Goal: Transaction & Acquisition: Purchase product/service

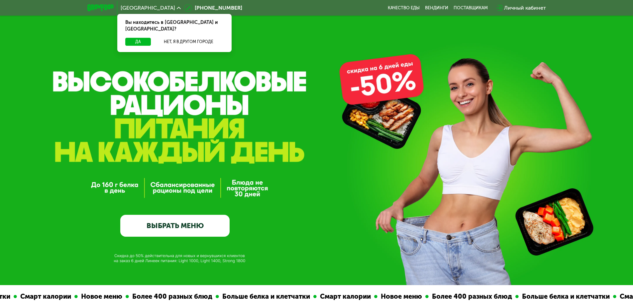
click at [189, 226] on link "ВЫБРАТЬ МЕНЮ" at bounding box center [174, 226] width 109 height 22
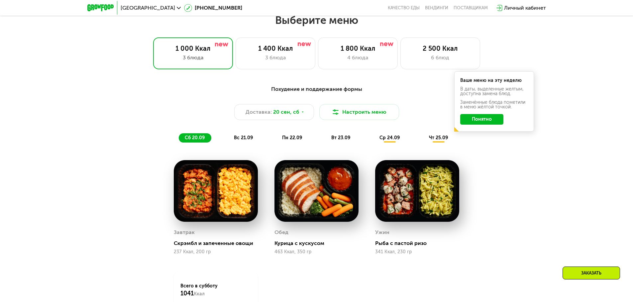
scroll to position [551, 0]
click at [290, 61] on div "3 блюда" at bounding box center [275, 57] width 66 height 8
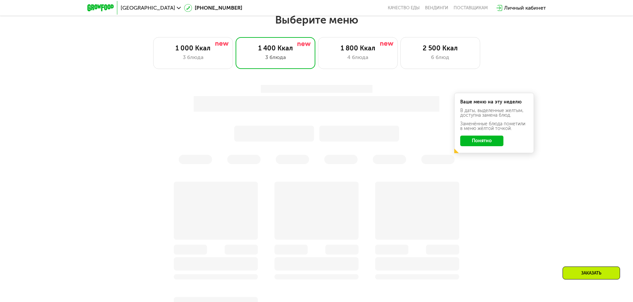
click at [482, 142] on button "Понятно" at bounding box center [481, 141] width 43 height 11
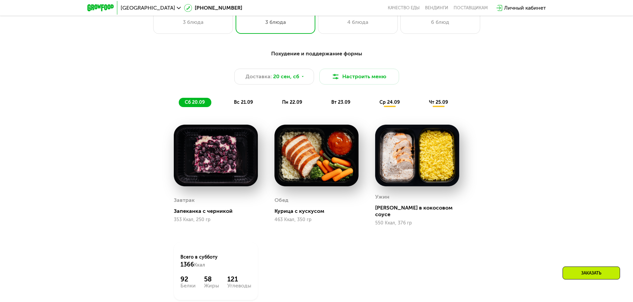
scroll to position [584, 0]
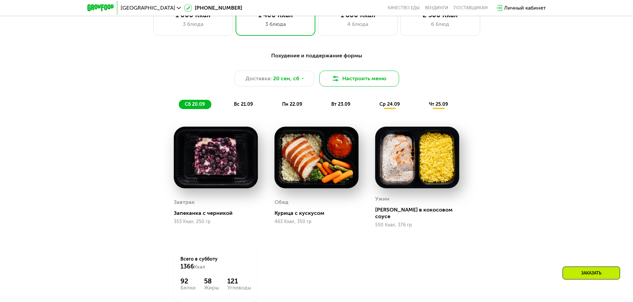
click at [370, 81] on button "Настроить меню" at bounding box center [359, 79] width 80 height 16
click at [368, 80] on button "Настроить меню" at bounding box center [359, 79] width 80 height 16
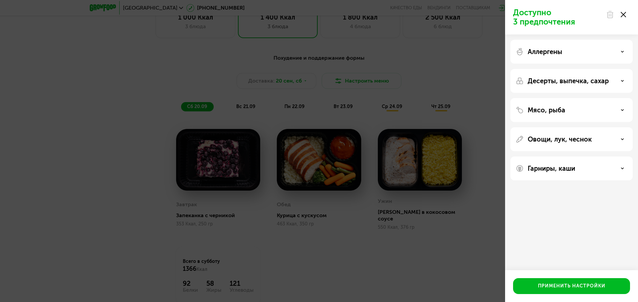
click at [625, 15] on icon at bounding box center [622, 14] width 5 height 5
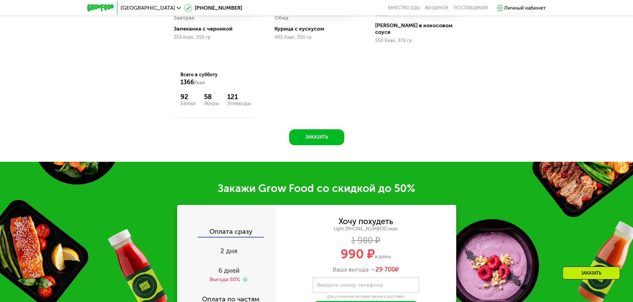
scroll to position [816, 0]
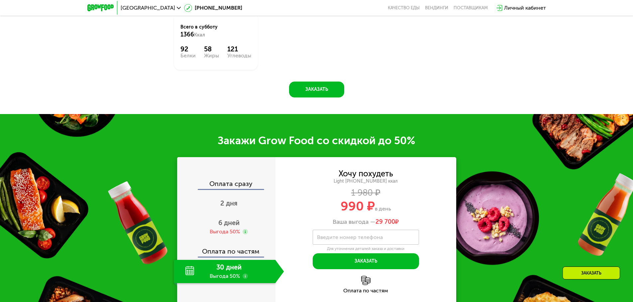
click at [447, 264] on div "Хочу похудеть Light [PHONE_NUMBER] ккал 1 980 ₽ 990 ₽ в день Ваша выгода — 29 7…" at bounding box center [365, 219] width 181 height 99
click at [224, 200] on span "2 дня" at bounding box center [228, 204] width 17 height 8
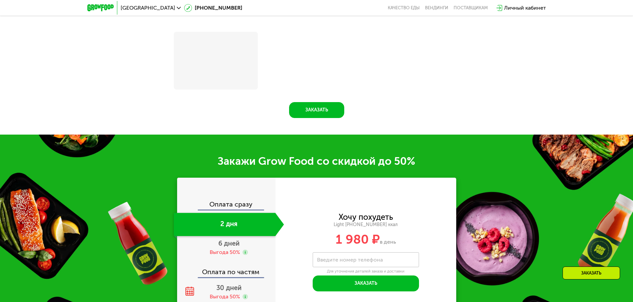
scroll to position [843, 0]
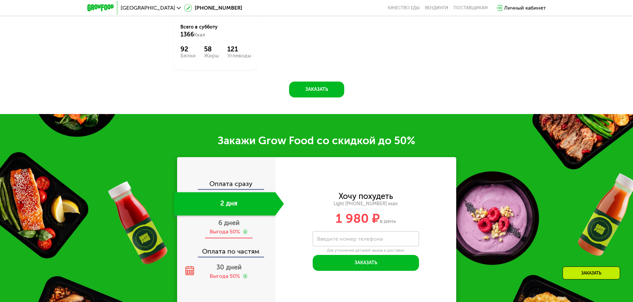
click at [225, 223] on div "6 дней Выгода 50%" at bounding box center [229, 227] width 110 height 23
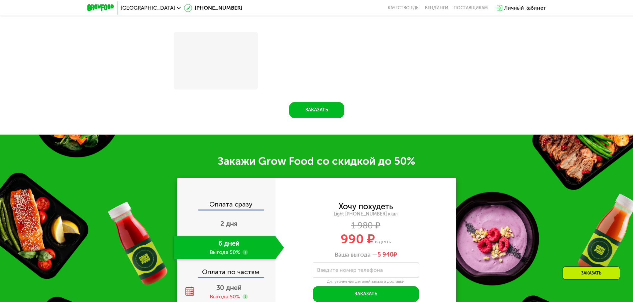
scroll to position [816, 0]
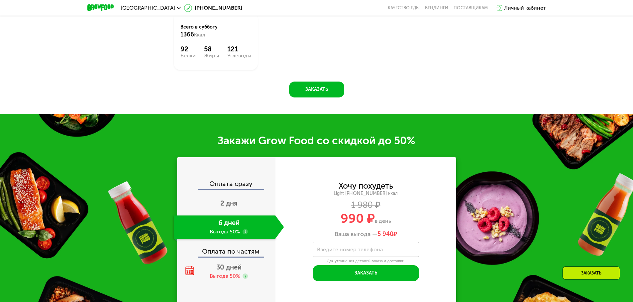
click at [225, 248] on div "Оплата по частям" at bounding box center [227, 249] width 98 height 15
click at [227, 265] on span "30 дней" at bounding box center [228, 268] width 25 height 8
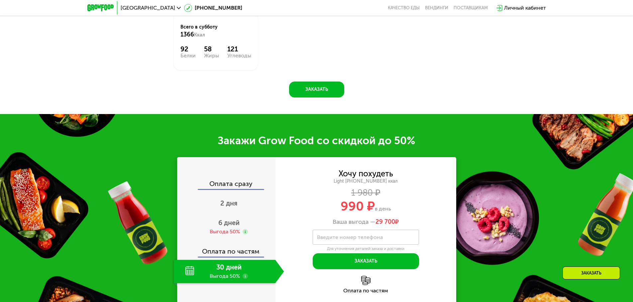
click at [364, 236] on label "Введите номер телефона" at bounding box center [350, 238] width 66 height 4
click at [364, 233] on input "Введите номер телефона" at bounding box center [365, 237] width 106 height 15
click at [226, 200] on span "2 дня" at bounding box center [228, 204] width 17 height 8
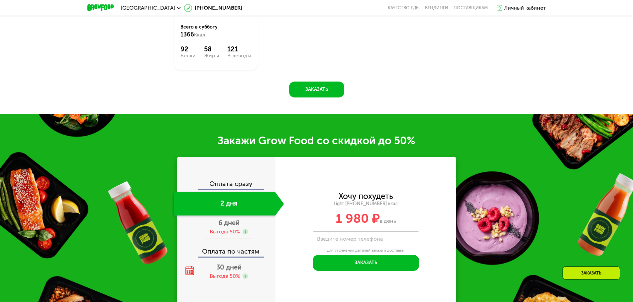
click at [232, 222] on span "6 дней" at bounding box center [228, 223] width 21 height 8
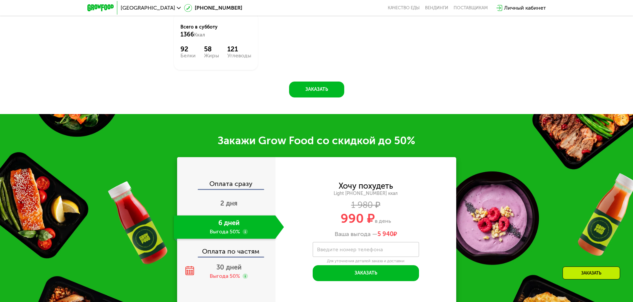
click at [223, 247] on div "Оплата по частям" at bounding box center [227, 249] width 98 height 15
click at [225, 251] on div "Оплата по частям" at bounding box center [227, 249] width 98 height 15
click at [226, 264] on span "30 дней" at bounding box center [228, 268] width 25 height 8
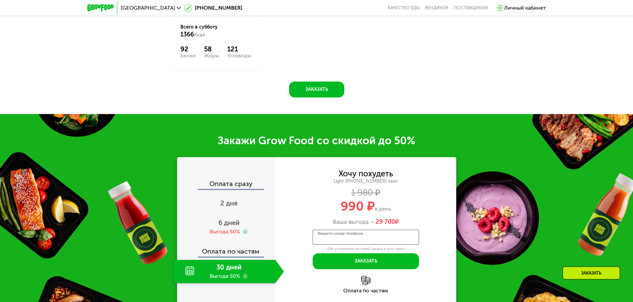
click at [348, 239] on input "Введите номер телефона" at bounding box center [365, 237] width 106 height 15
click at [225, 221] on span "6 дней" at bounding box center [228, 223] width 21 height 8
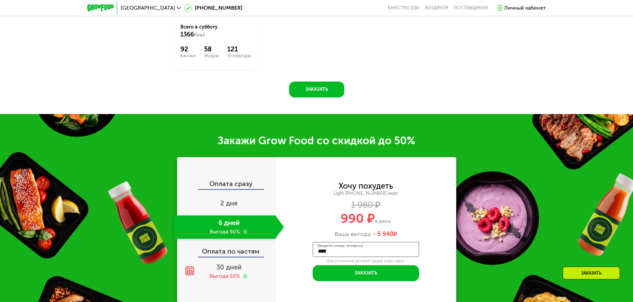
click at [335, 248] on input "****" at bounding box center [365, 249] width 106 height 15
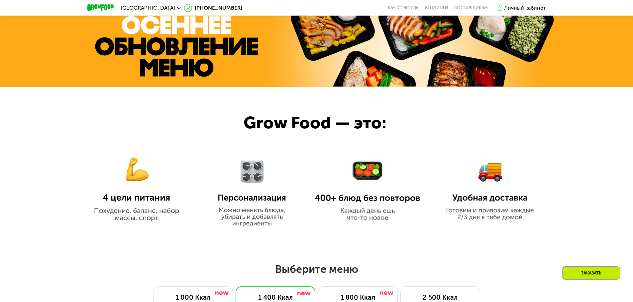
scroll to position [285, 0]
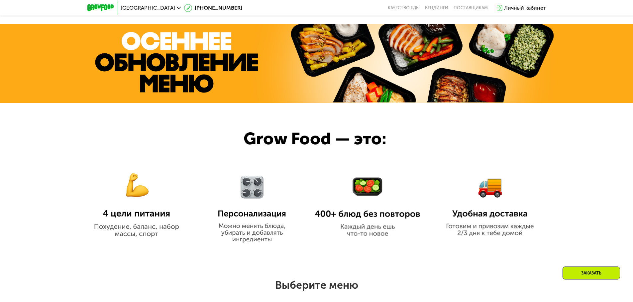
type input "**********"
click at [140, 196] on img at bounding box center [136, 199] width 105 height 76
click at [137, 249] on div at bounding box center [316, 179] width 633 height 153
click at [138, 237] on img at bounding box center [136, 199] width 105 height 76
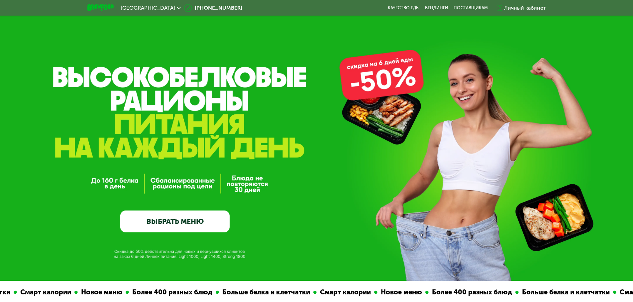
scroll to position [0, 0]
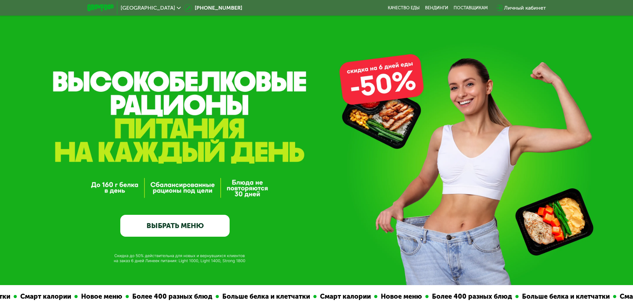
click at [189, 223] on link "ВЫБРАТЬ МЕНЮ" at bounding box center [174, 226] width 109 height 22
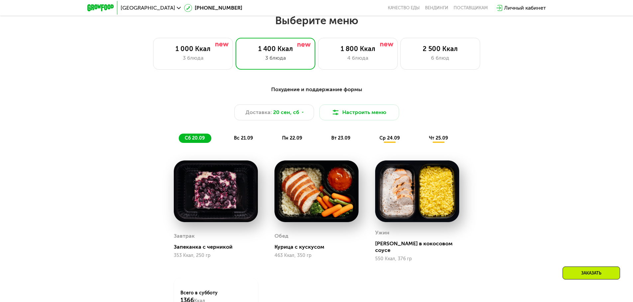
scroll to position [551, 0]
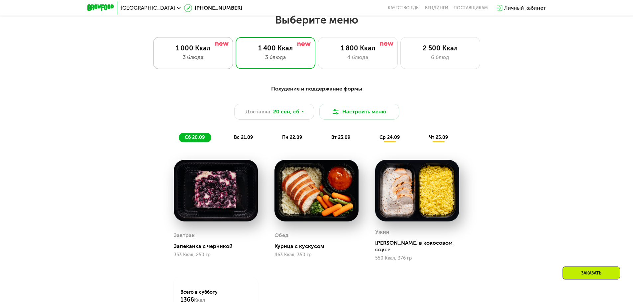
click at [185, 58] on div "3 блюда" at bounding box center [193, 57] width 66 height 8
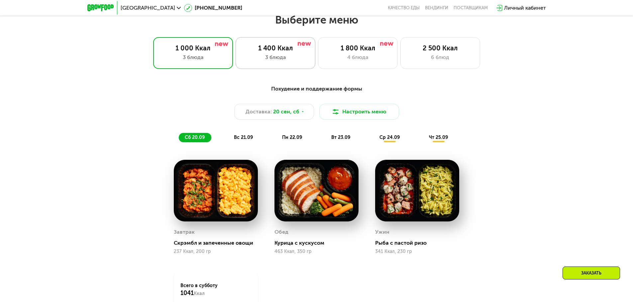
click at [262, 57] on div "3 блюда" at bounding box center [275, 57] width 66 height 8
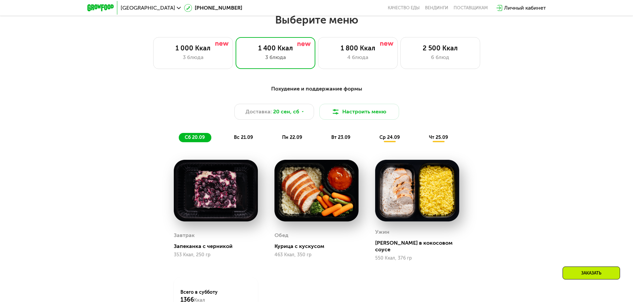
click at [245, 138] on span "вс 21.09" at bounding box center [243, 138] width 19 height 6
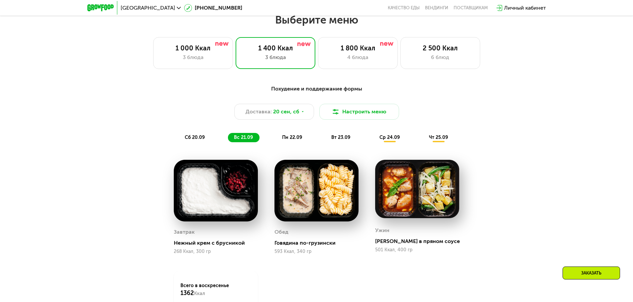
click at [294, 139] on span "пн 22.09" at bounding box center [292, 138] width 20 height 6
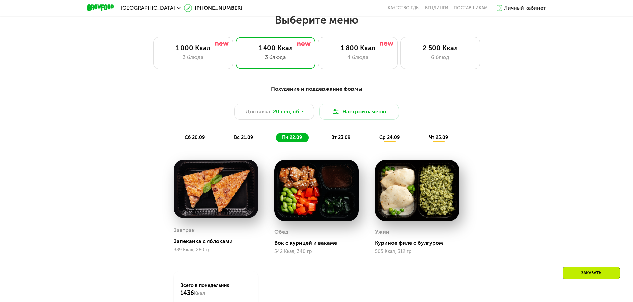
click at [341, 136] on div "вт 23.09" at bounding box center [341, 137] width 32 height 9
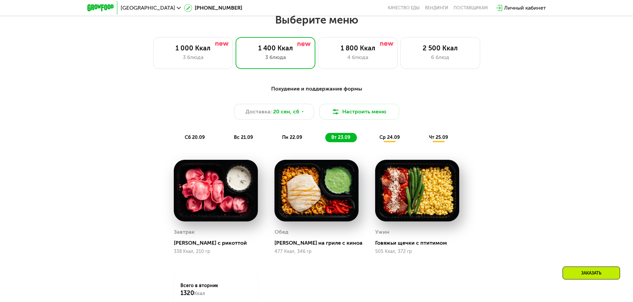
click at [184, 137] on div "сб 20.09" at bounding box center [195, 137] width 33 height 9
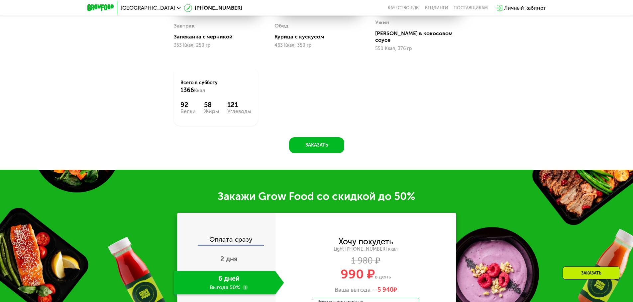
scroll to position [883, 0]
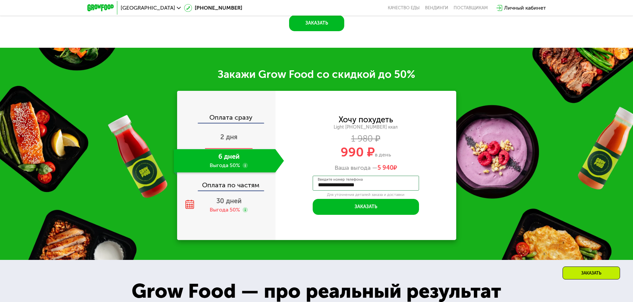
click at [220, 139] on div "2 дня" at bounding box center [229, 137] width 110 height 23
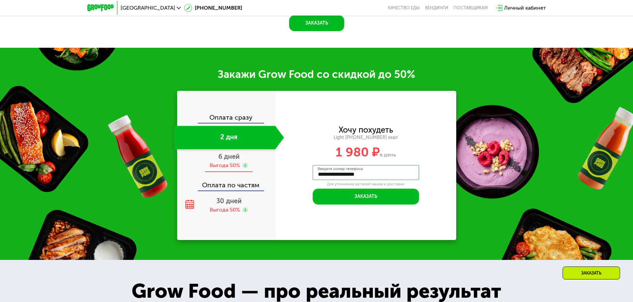
click at [221, 156] on div "6 дней Выгода 50%" at bounding box center [229, 160] width 110 height 23
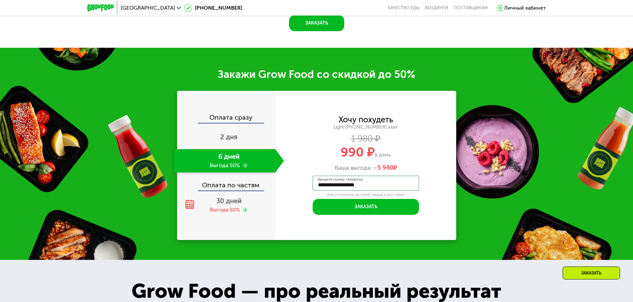
click at [211, 184] on div "Оплата по частям" at bounding box center [227, 182] width 98 height 15
click at [228, 207] on div "Выгода 50%" at bounding box center [225, 210] width 30 height 7
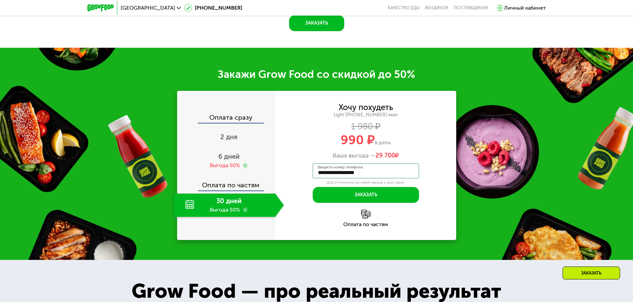
click at [371, 210] on div "Оплата по частям" at bounding box center [365, 219] width 181 height 18
click at [368, 211] on img at bounding box center [365, 214] width 9 height 9
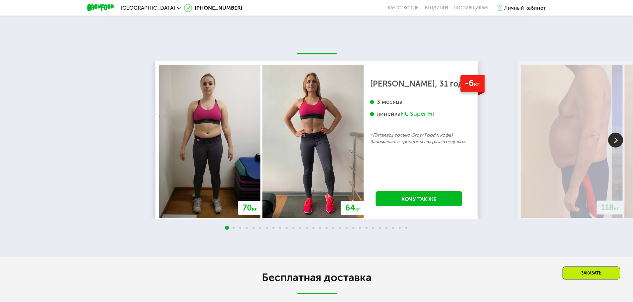
scroll to position [1447, 0]
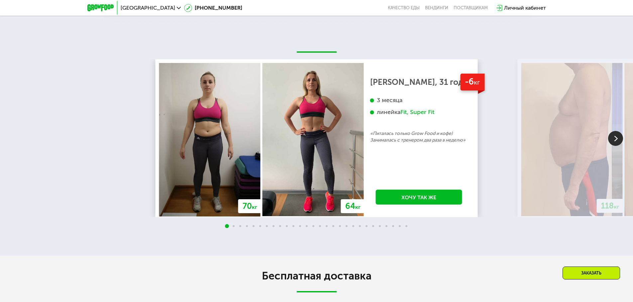
click at [616, 135] on img at bounding box center [615, 138] width 15 height 15
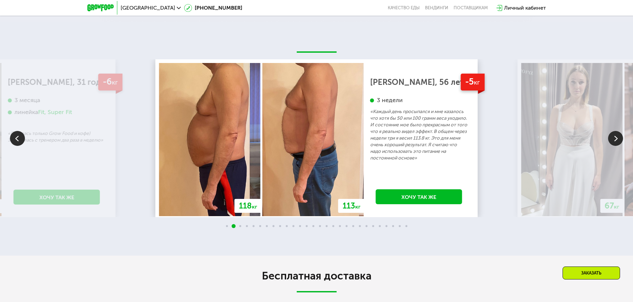
click at [17, 131] on img at bounding box center [17, 138] width 15 height 15
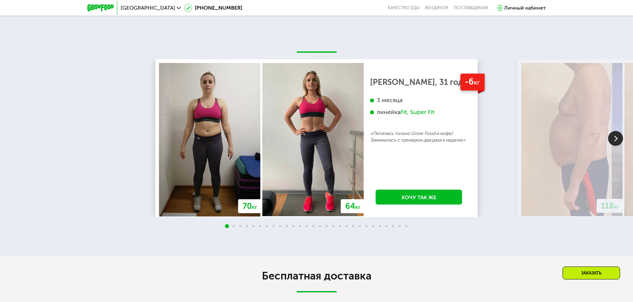
click at [616, 132] on img at bounding box center [615, 138] width 15 height 15
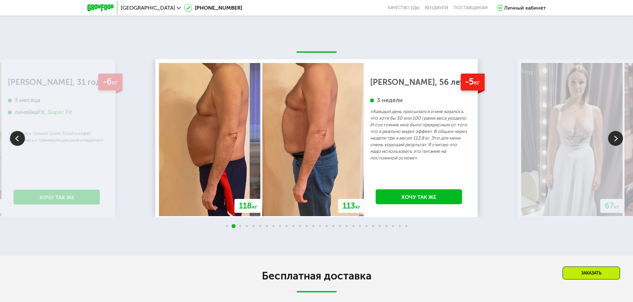
click at [616, 132] on img at bounding box center [615, 138] width 15 height 15
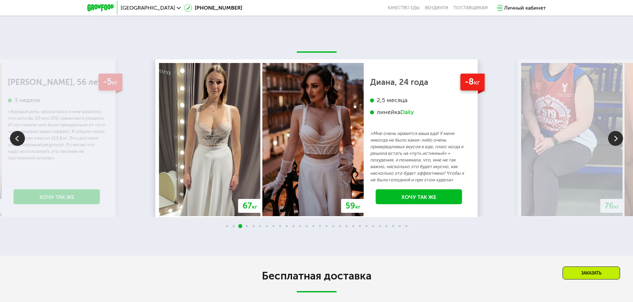
click at [616, 132] on img at bounding box center [615, 138] width 15 height 15
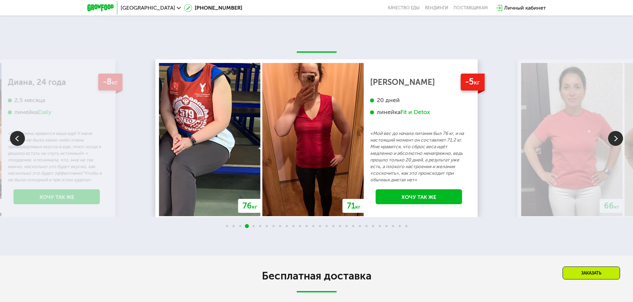
click at [616, 132] on img at bounding box center [615, 138] width 15 height 15
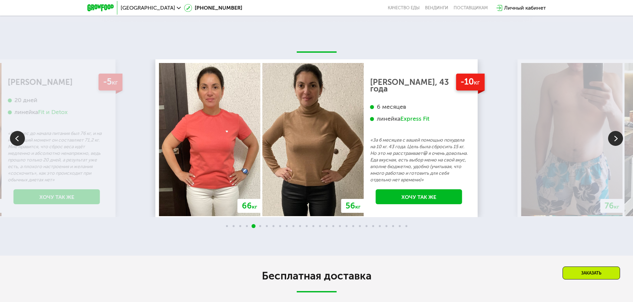
click at [616, 132] on img at bounding box center [615, 138] width 15 height 15
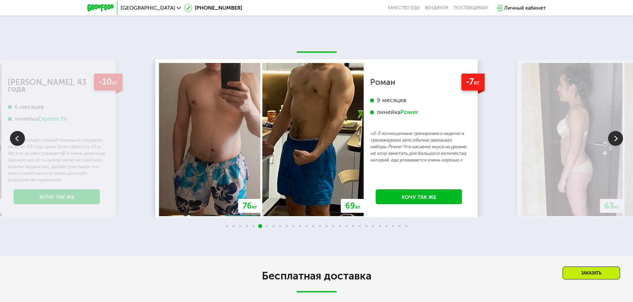
click at [23, 135] on img at bounding box center [17, 138] width 15 height 15
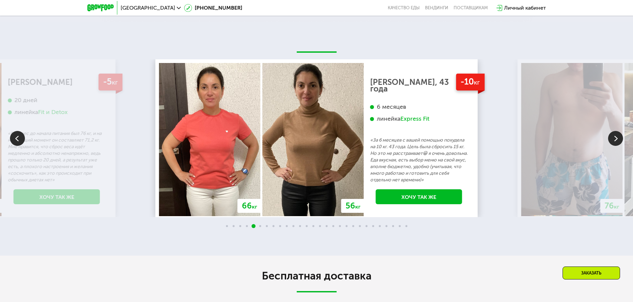
click at [23, 135] on img at bounding box center [17, 138] width 15 height 15
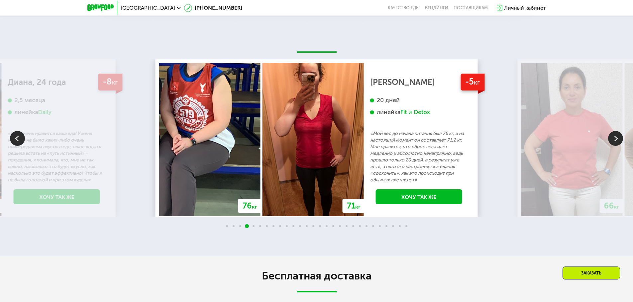
click at [411, 110] on div "Fit и Detox" at bounding box center [415, 113] width 30 height 8
click at [421, 109] on div "Fit и Detox" at bounding box center [415, 113] width 30 height 8
click at [430, 190] on link "Хочу так же" at bounding box center [419, 197] width 86 height 15
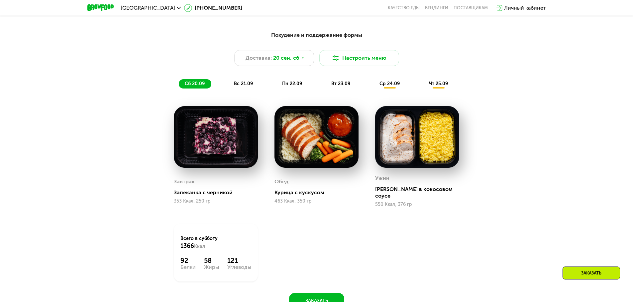
scroll to position [479, 0]
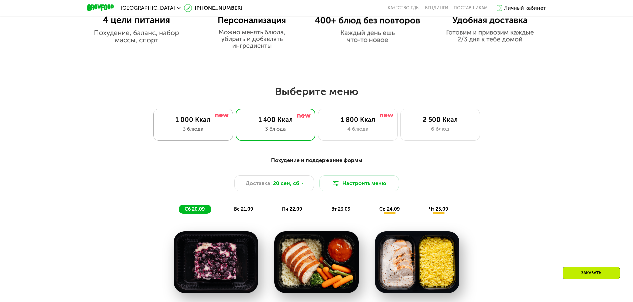
click at [200, 124] on div "1 000 Ккал" at bounding box center [193, 120] width 66 height 8
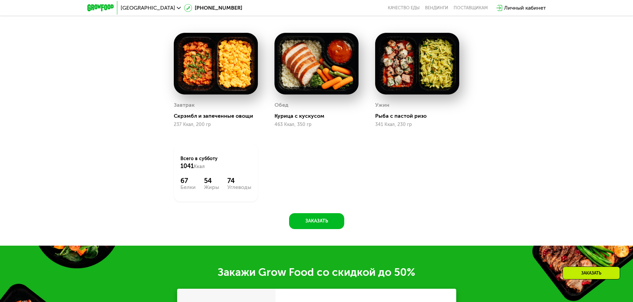
scroll to position [678, 0]
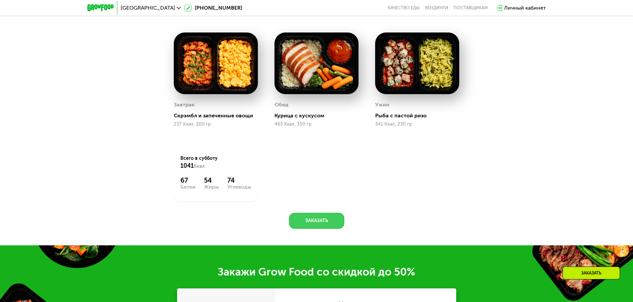
click at [298, 222] on button "Заказать" at bounding box center [316, 221] width 55 height 16
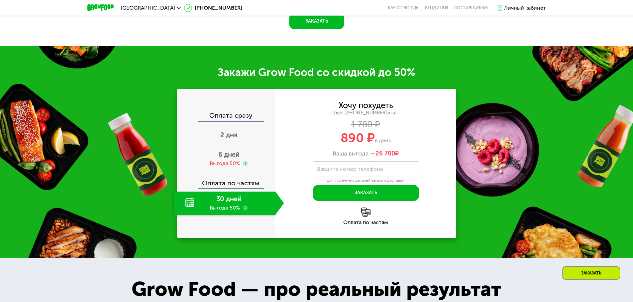
scroll to position [926, 0]
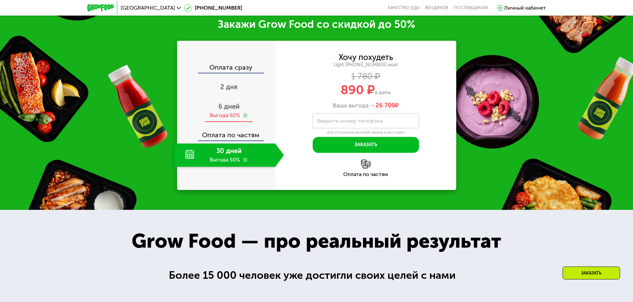
click at [224, 109] on span "6 дней" at bounding box center [228, 107] width 21 height 8
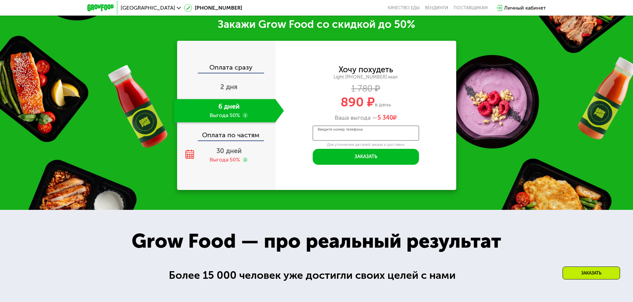
click at [345, 129] on input "Введите номер телефона" at bounding box center [365, 133] width 106 height 15
type input "**********"
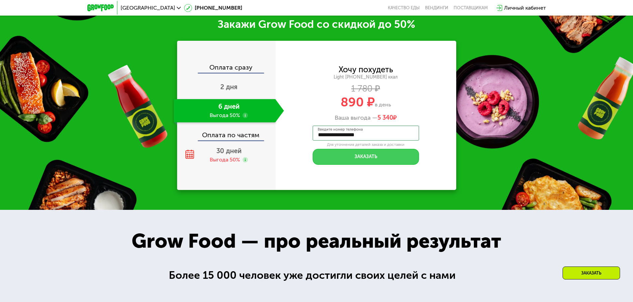
click at [357, 162] on button "Заказать" at bounding box center [365, 157] width 106 height 16
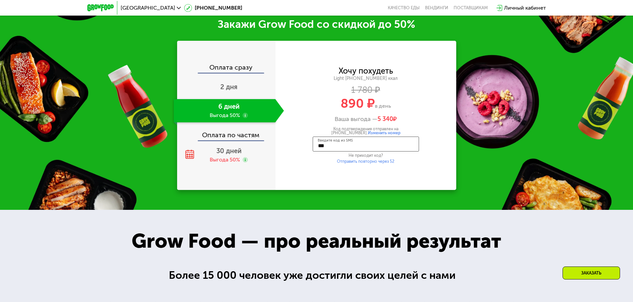
type input "****"
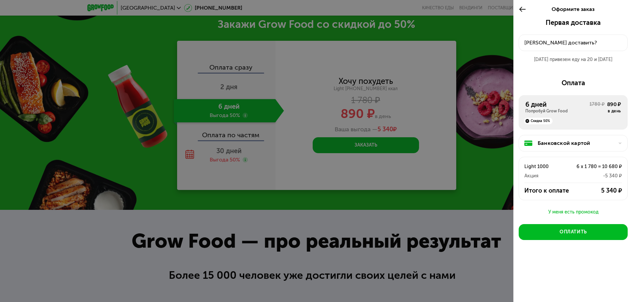
click at [523, 6] on icon at bounding box center [522, 9] width 8 height 8
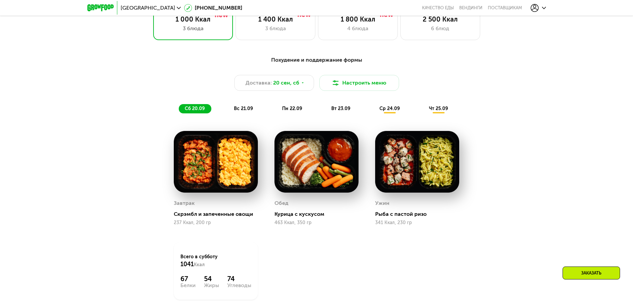
scroll to position [594, 0]
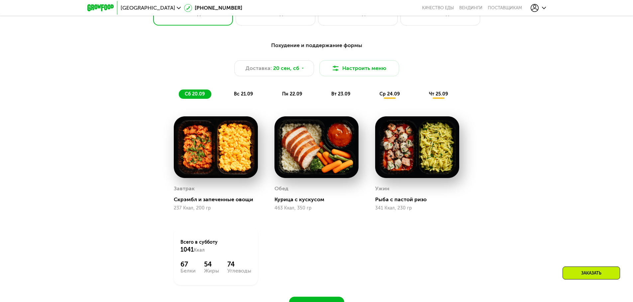
click at [229, 99] on div "сб 20.09 вс 21.09 пн 22.09 вт 23.09 ср 24.09 чт 25.09" at bounding box center [317, 94] width 276 height 9
click at [239, 94] on span "вс 21.09" at bounding box center [243, 94] width 19 height 6
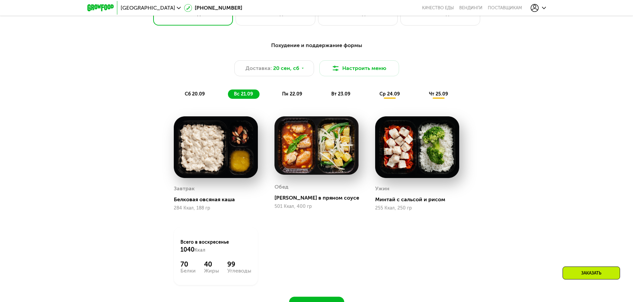
click at [287, 96] on span "пн 22.09" at bounding box center [292, 94] width 20 height 6
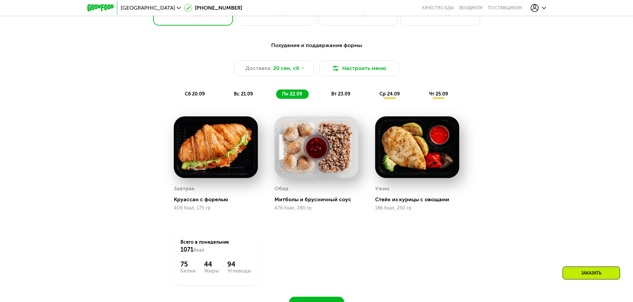
click at [334, 97] on span "вт 23.09" at bounding box center [340, 94] width 19 height 6
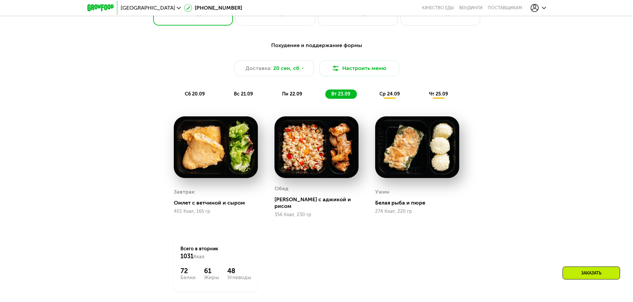
click at [396, 97] on span "ср 24.09" at bounding box center [389, 94] width 20 height 6
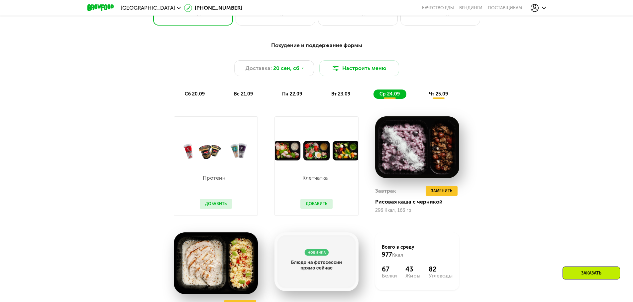
click at [220, 204] on button "Добавить" at bounding box center [216, 204] width 32 height 10
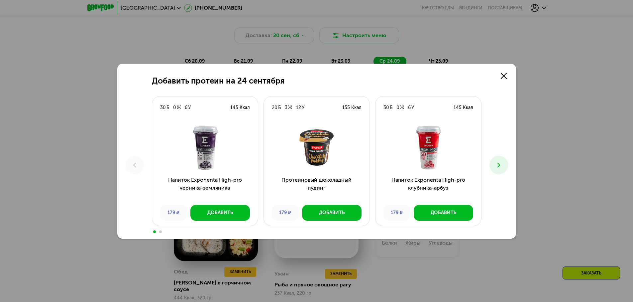
scroll to position [627, 0]
click at [323, 216] on div "Добавить" at bounding box center [332, 213] width 26 height 7
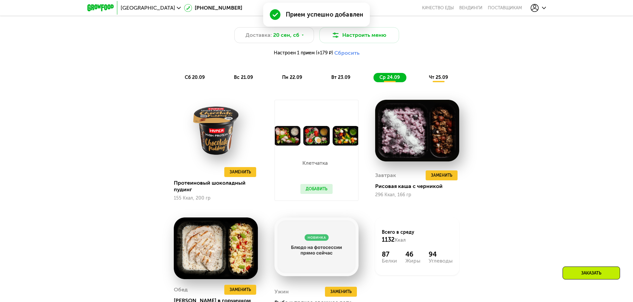
click at [310, 190] on button "Добавить" at bounding box center [316, 189] width 32 height 10
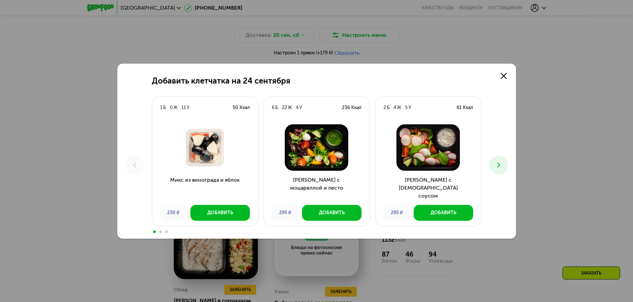
click at [494, 165] on icon at bounding box center [498, 165] width 8 height 8
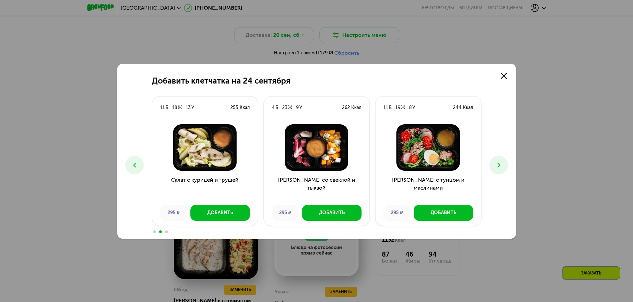
click at [494, 165] on icon at bounding box center [498, 165] width 8 height 8
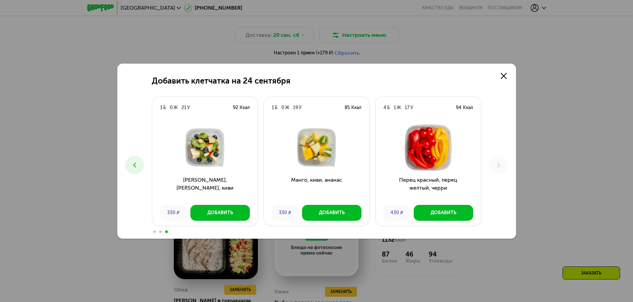
click at [132, 159] on button at bounding box center [134, 165] width 19 height 19
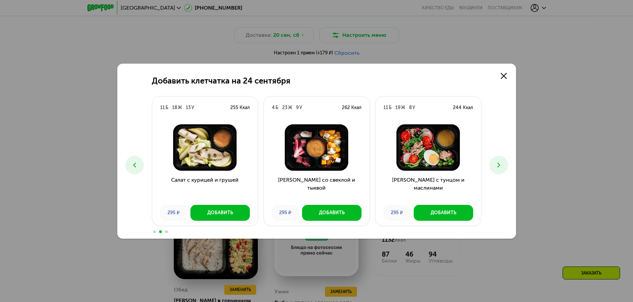
click at [493, 167] on button at bounding box center [498, 165] width 19 height 19
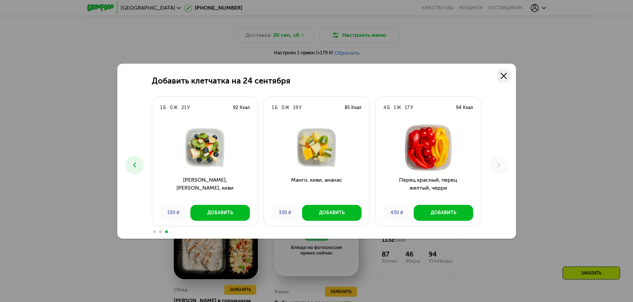
click at [508, 77] on link at bounding box center [503, 75] width 13 height 13
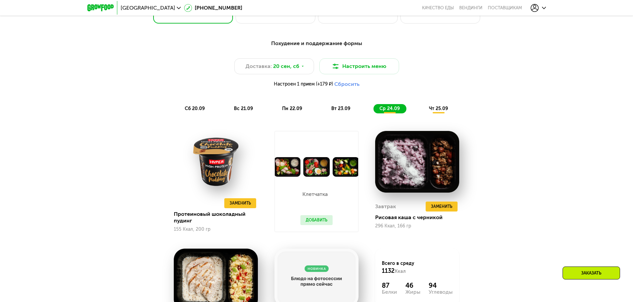
scroll to position [594, 0]
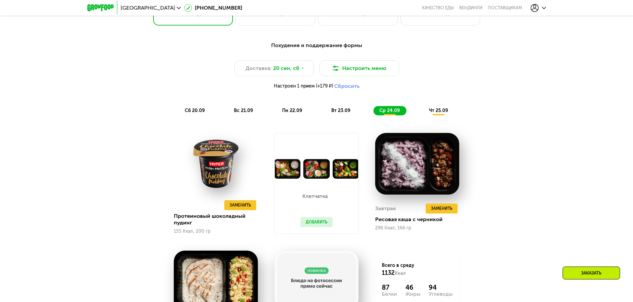
click at [443, 114] on span "чт 25.09" at bounding box center [438, 111] width 19 height 6
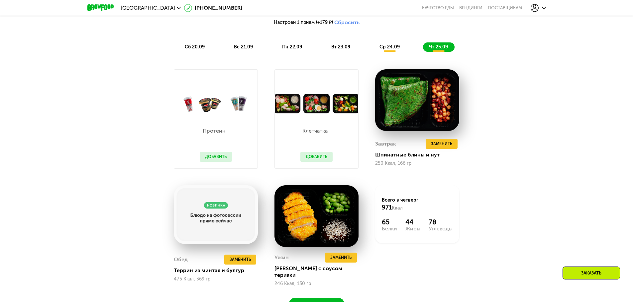
scroll to position [727, 0]
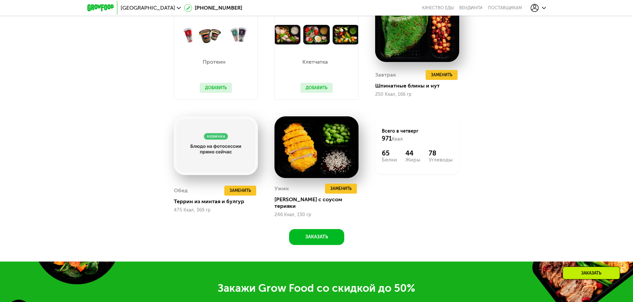
click at [207, 91] on button "Добавить" at bounding box center [216, 88] width 32 height 10
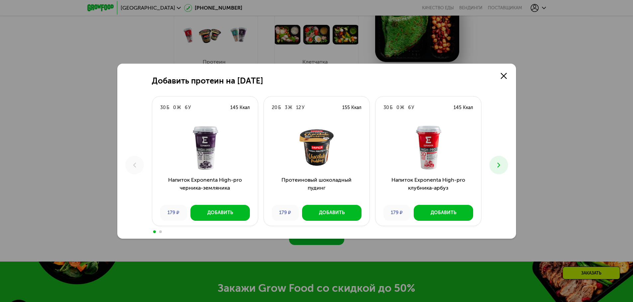
click at [435, 221] on div "Напиток Exponenta High-pro клубника-арбуз 179 ₽ Добавить" at bounding box center [428, 172] width 106 height 107
click at [470, 211] on button "Добавить" at bounding box center [442, 213] width 59 height 16
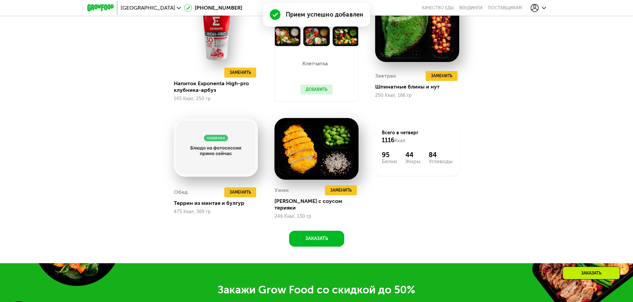
scroll to position [694, 0]
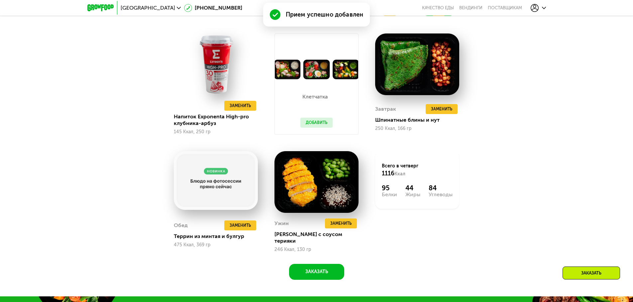
click at [309, 126] on button "Добавить" at bounding box center [316, 123] width 32 height 10
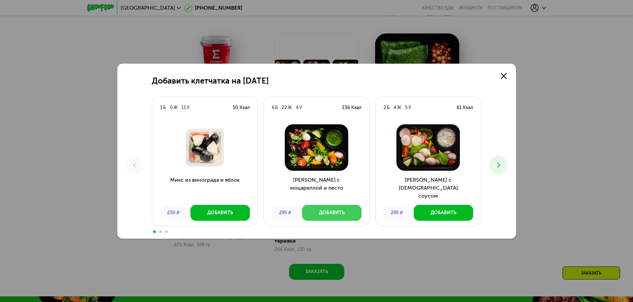
click at [343, 215] on div "Добавить" at bounding box center [332, 213] width 26 height 7
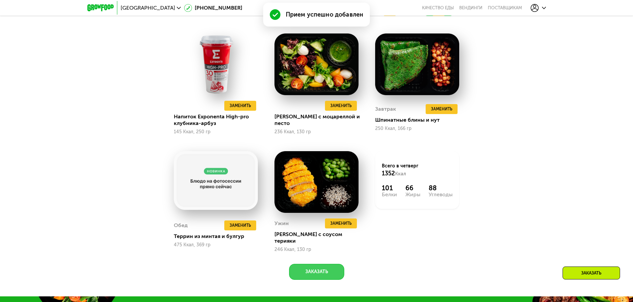
click at [309, 266] on button "Заказать" at bounding box center [316, 272] width 55 height 16
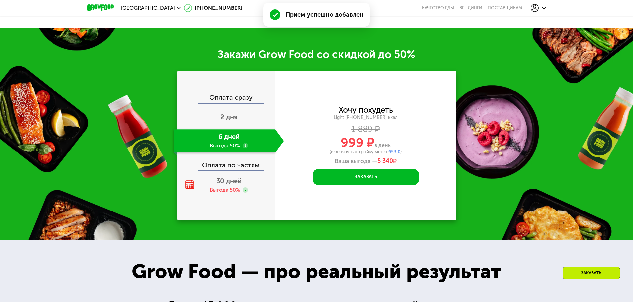
scroll to position [986, 0]
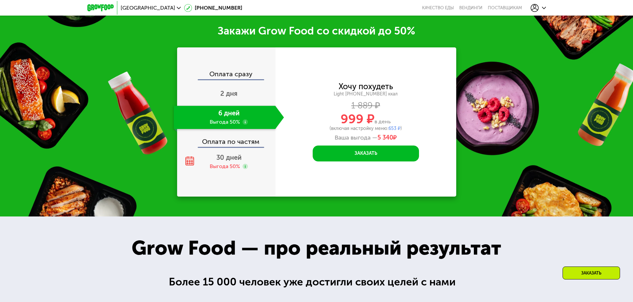
click at [234, 142] on div "Оплата по частям" at bounding box center [227, 139] width 98 height 15
click at [234, 154] on span "30 дней" at bounding box center [228, 158] width 25 height 8
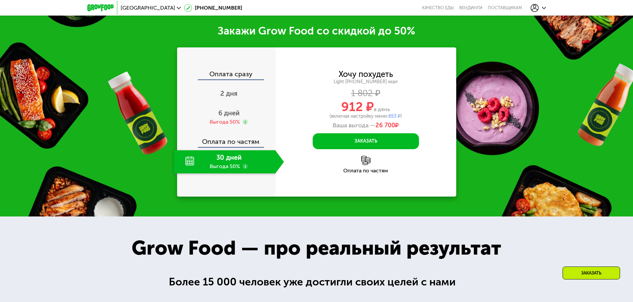
click at [493, 162] on div "Закажи Grow Food со скидкой до 50% Оплата сразу 2 дня 6 дней Выгода 50% Оплата …" at bounding box center [316, 110] width 633 height 213
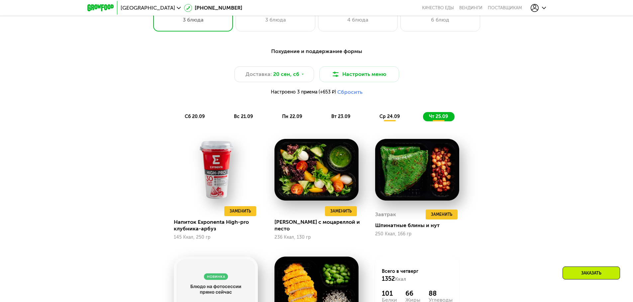
scroll to position [588, 0]
click at [198, 117] on span "сб 20.09" at bounding box center [195, 117] width 20 height 6
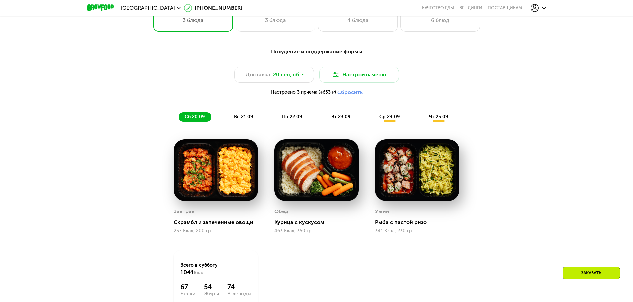
click at [221, 117] on div "сб 20.09 вс 21.09 пн 22.09 вт 23.09 ср 24.09 чт 25.09" at bounding box center [317, 117] width 276 height 9
click at [235, 119] on span "вс 21.09" at bounding box center [243, 117] width 19 height 6
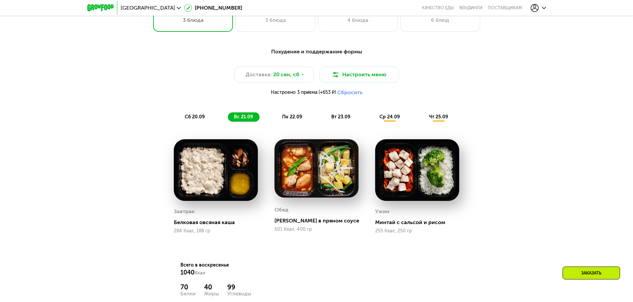
click at [311, 120] on div "сб 20.09 вс 21.09 пн 22.09 вт 23.09 ср 24.09 чт 25.09" at bounding box center [317, 117] width 276 height 9
click at [396, 120] on span "ср 24.09" at bounding box center [389, 117] width 20 height 6
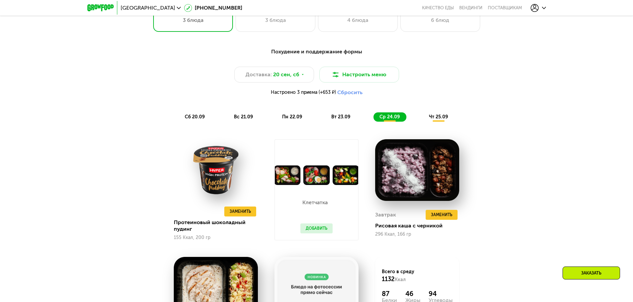
click at [526, 151] on div "Похудение и поддержание формы Доставка: [DATE] Настроить меню Настроено 3 прием…" at bounding box center [316, 221] width 633 height 364
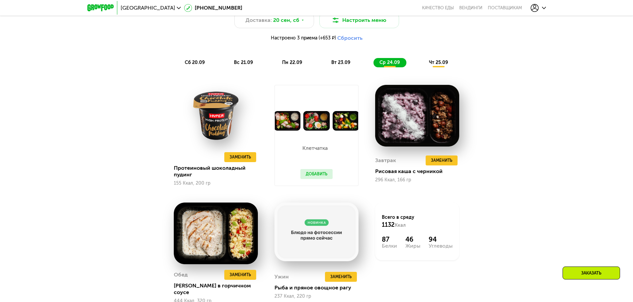
scroll to position [654, 0]
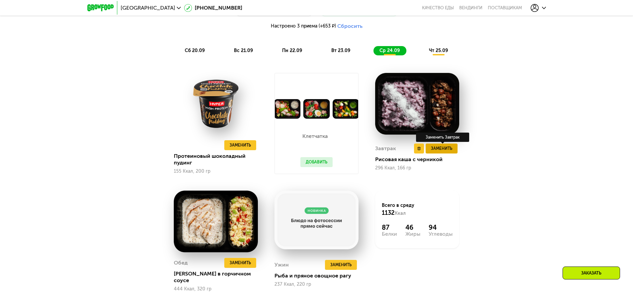
click at [436, 152] on span "Заменить" at bounding box center [441, 148] width 21 height 7
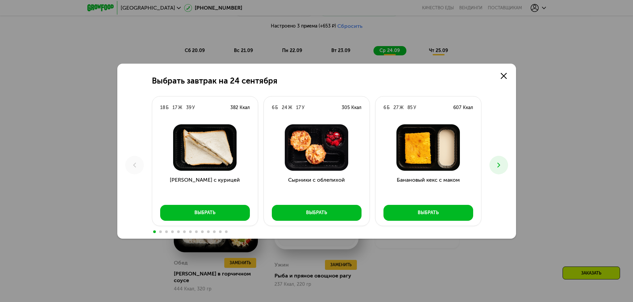
click at [499, 163] on icon at bounding box center [498, 165] width 8 height 8
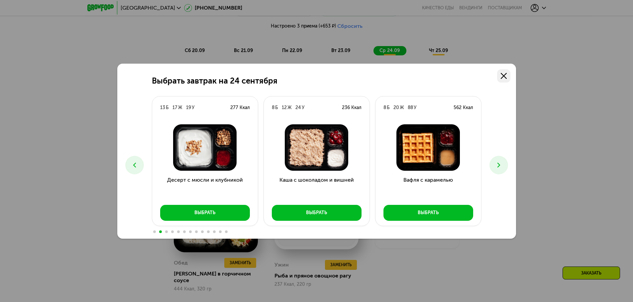
click at [505, 73] on use at bounding box center [503, 76] width 6 height 6
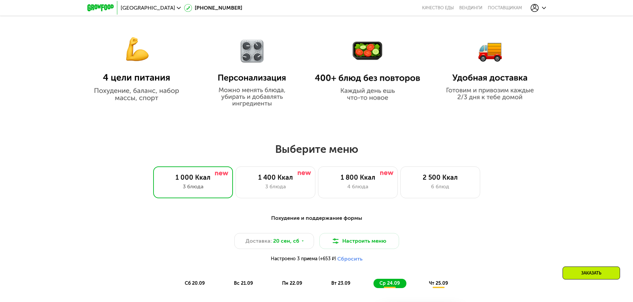
scroll to position [422, 0]
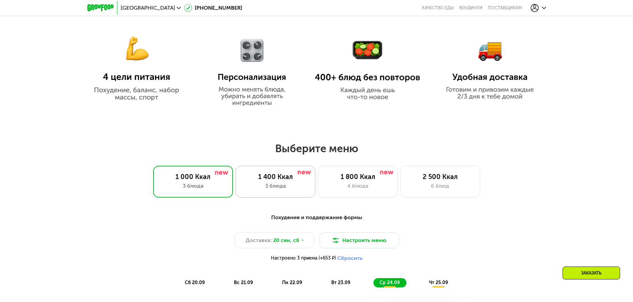
click at [260, 178] on div "1 400 Ккал" at bounding box center [275, 177] width 66 height 8
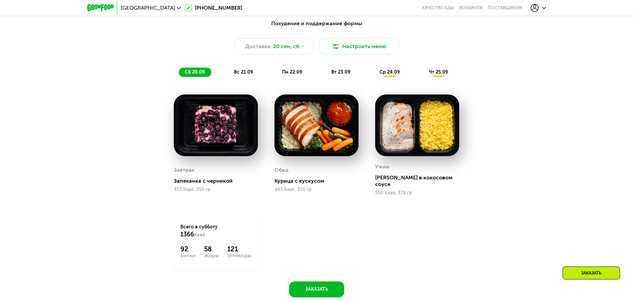
scroll to position [621, 0]
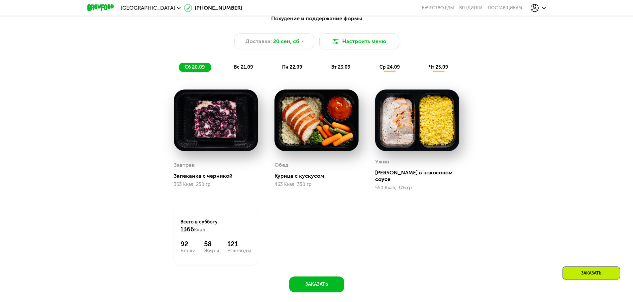
click at [246, 69] on span "вс 21.09" at bounding box center [243, 67] width 19 height 6
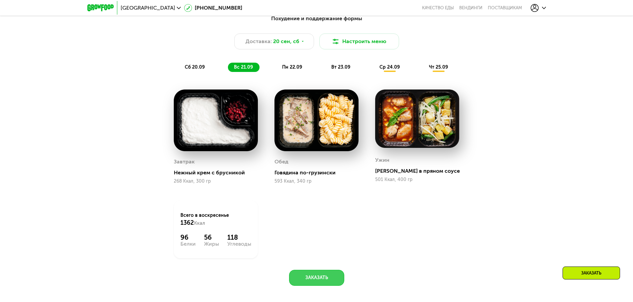
click at [318, 282] on button "Заказать" at bounding box center [316, 278] width 55 height 16
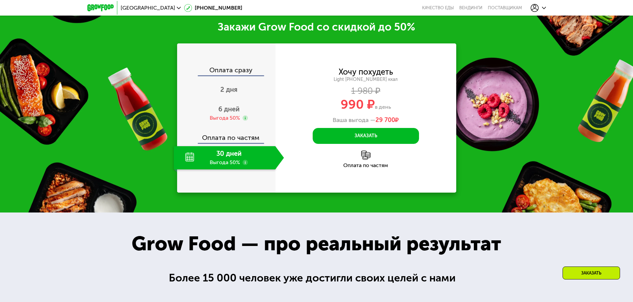
scroll to position [926, 0]
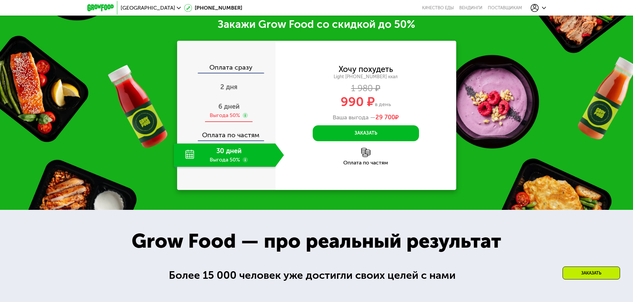
click at [214, 119] on div "Выгода 50%" at bounding box center [225, 115] width 30 height 7
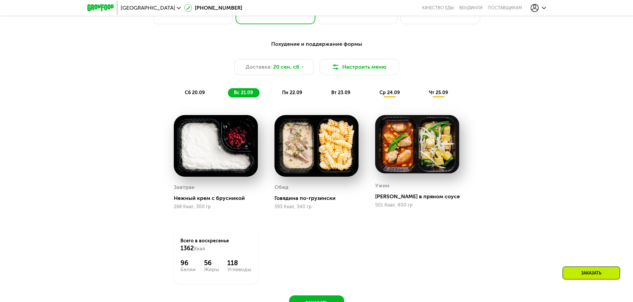
scroll to position [594, 0]
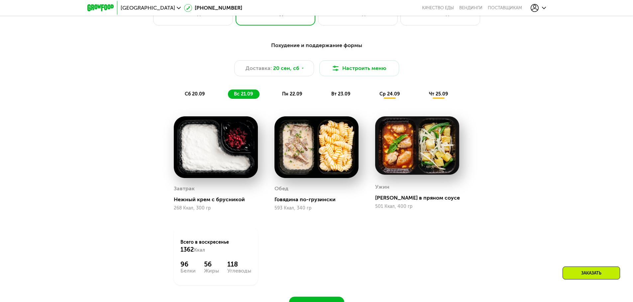
click at [289, 93] on span "пн 22.09" at bounding box center [292, 94] width 20 height 6
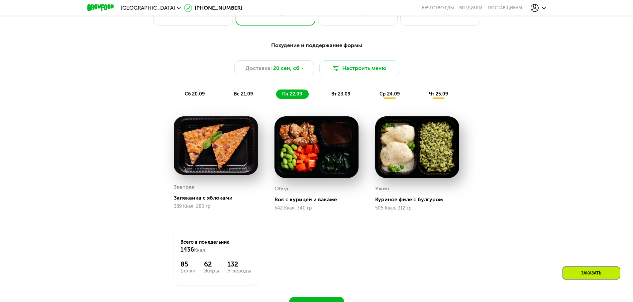
click at [345, 97] on span "вт 23.09" at bounding box center [340, 94] width 19 height 6
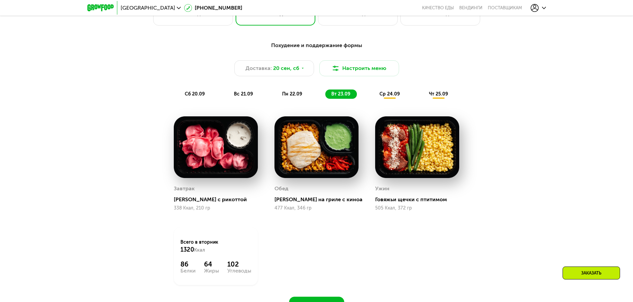
click at [389, 97] on span "ср 24.09" at bounding box center [389, 94] width 20 height 6
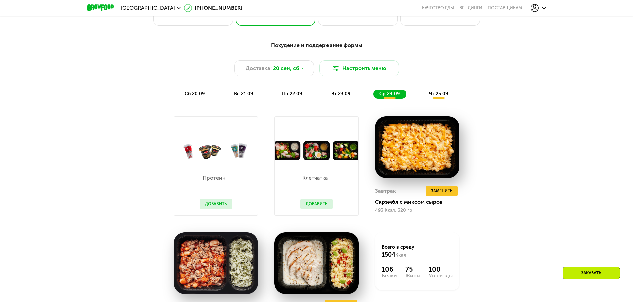
click at [431, 96] on span "чт 25.09" at bounding box center [438, 94] width 19 height 6
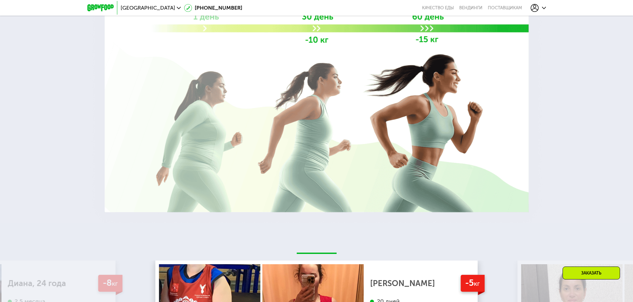
scroll to position [1424, 0]
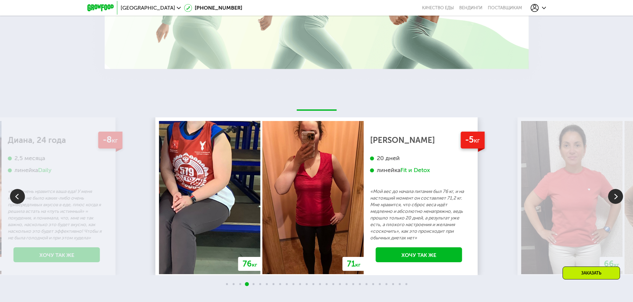
click at [612, 199] on img at bounding box center [615, 196] width 15 height 15
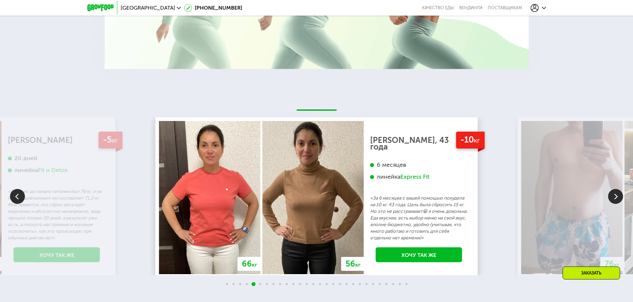
click at [612, 199] on img at bounding box center [615, 196] width 15 height 15
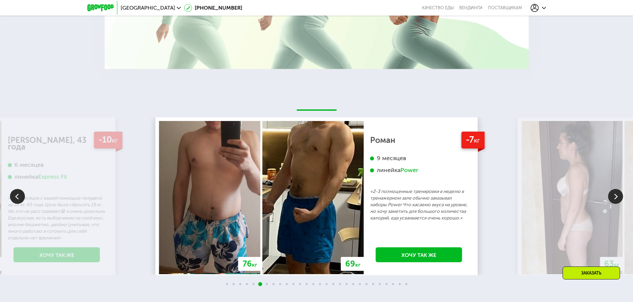
click at [21, 200] on img at bounding box center [17, 196] width 15 height 15
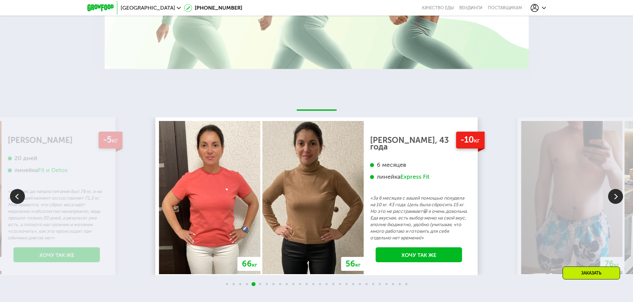
click at [617, 199] on img at bounding box center [615, 196] width 15 height 15
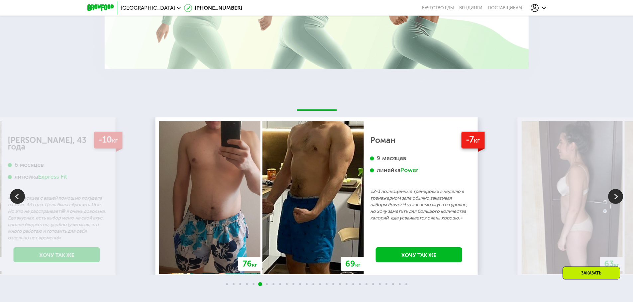
click at [617, 199] on img at bounding box center [615, 196] width 15 height 15
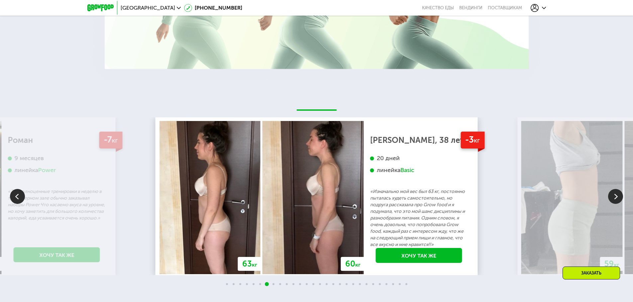
click at [617, 199] on img at bounding box center [615, 196] width 15 height 15
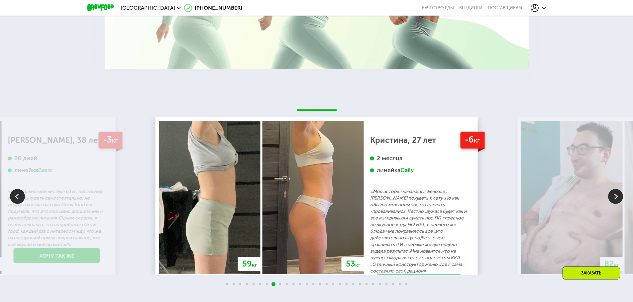
click at [617, 199] on img at bounding box center [615, 196] width 15 height 15
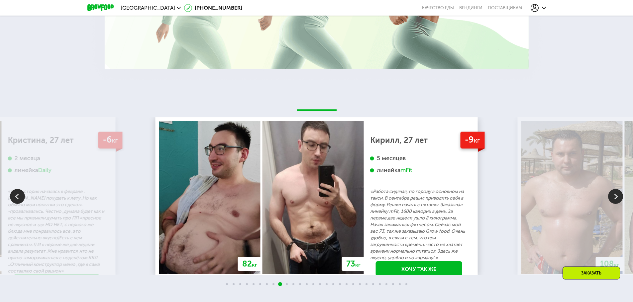
click at [617, 199] on img at bounding box center [615, 196] width 15 height 15
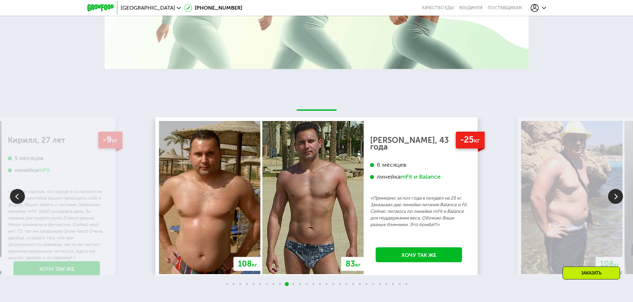
click at [617, 199] on img at bounding box center [615, 196] width 15 height 15
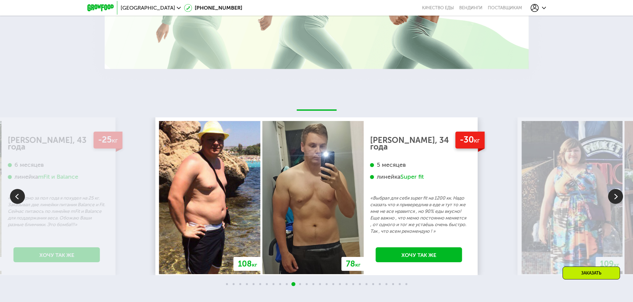
click at [617, 199] on img at bounding box center [615, 196] width 15 height 15
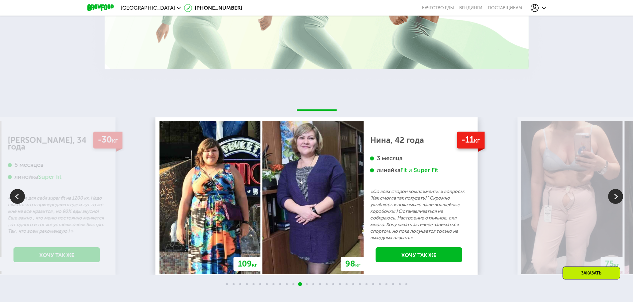
click at [617, 199] on img at bounding box center [615, 196] width 15 height 15
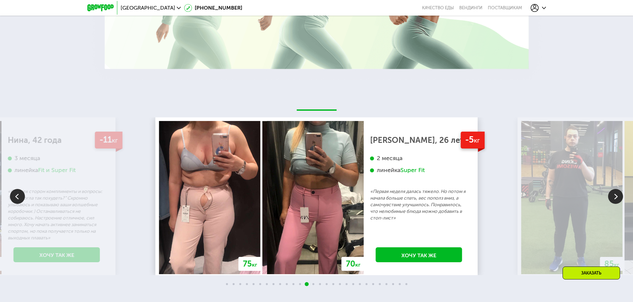
click at [617, 199] on img at bounding box center [615, 196] width 15 height 15
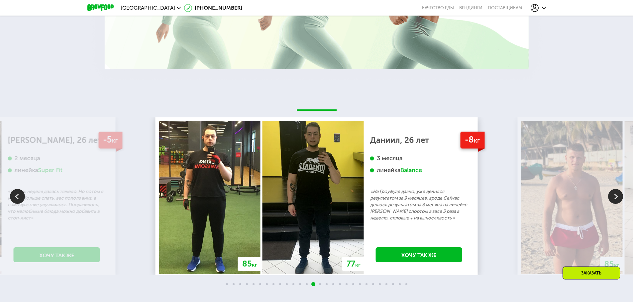
click at [614, 199] on img at bounding box center [615, 196] width 15 height 15
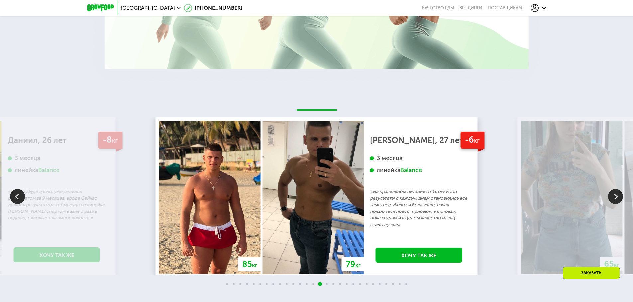
click at [611, 198] on img at bounding box center [615, 196] width 15 height 15
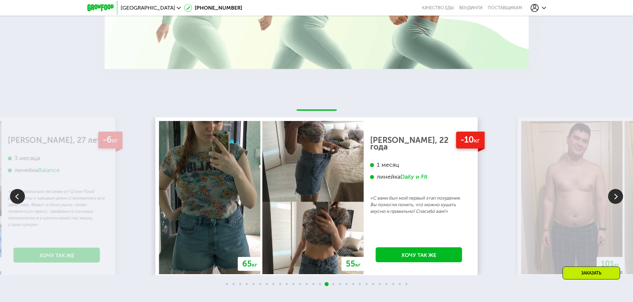
click at [611, 198] on img at bounding box center [615, 196] width 15 height 15
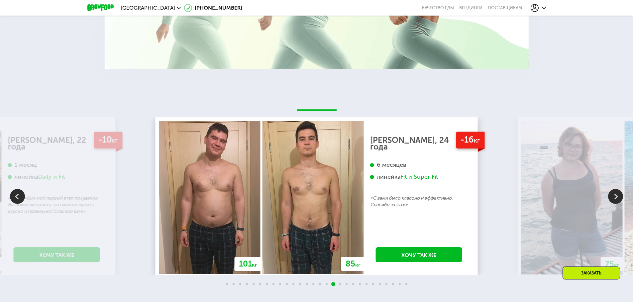
click at [611, 198] on img at bounding box center [615, 196] width 15 height 15
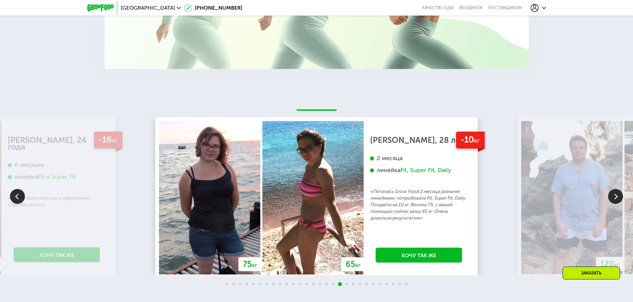
click at [611, 198] on img at bounding box center [615, 196] width 15 height 15
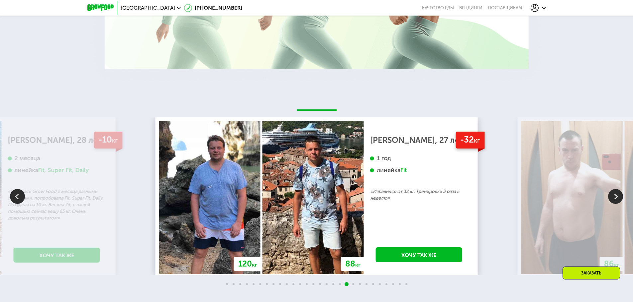
click at [611, 198] on img at bounding box center [615, 196] width 15 height 15
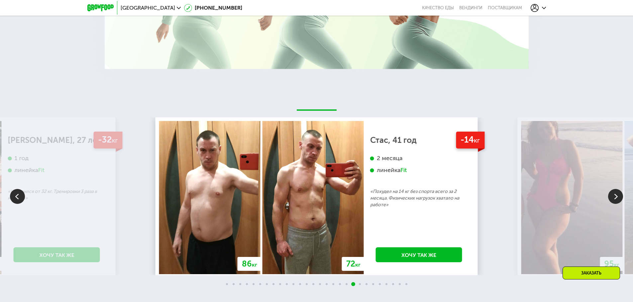
click at [611, 198] on img at bounding box center [615, 196] width 15 height 15
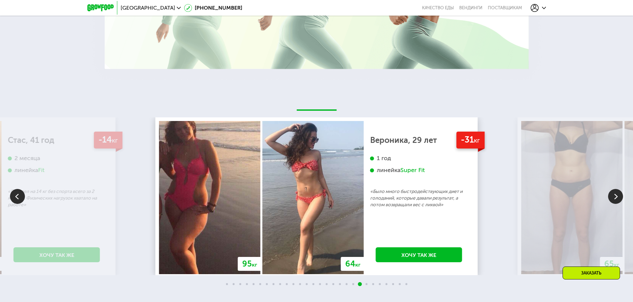
click at [611, 198] on img at bounding box center [615, 196] width 15 height 15
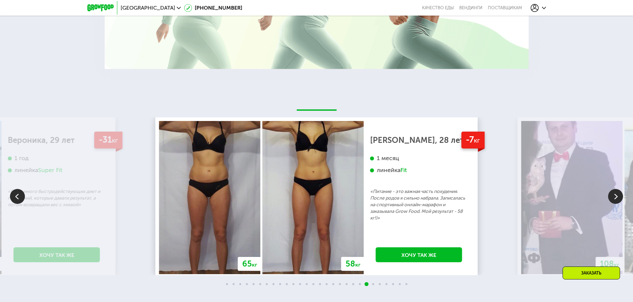
click at [19, 198] on img at bounding box center [17, 196] width 15 height 15
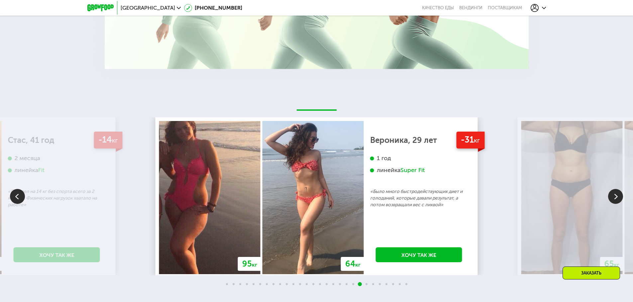
click at [617, 197] on img at bounding box center [615, 196] width 15 height 15
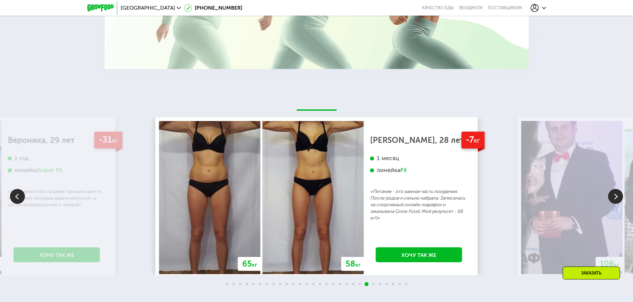
click at [617, 197] on img at bounding box center [615, 196] width 15 height 15
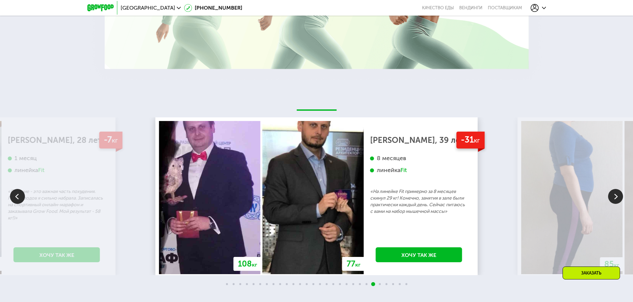
click at [617, 197] on img at bounding box center [615, 196] width 15 height 15
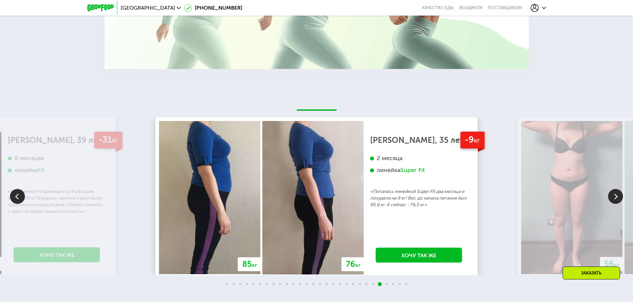
click at [617, 197] on img at bounding box center [615, 196] width 15 height 15
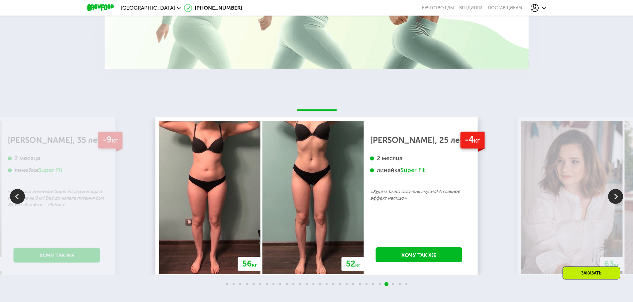
click at [613, 199] on img at bounding box center [615, 196] width 15 height 15
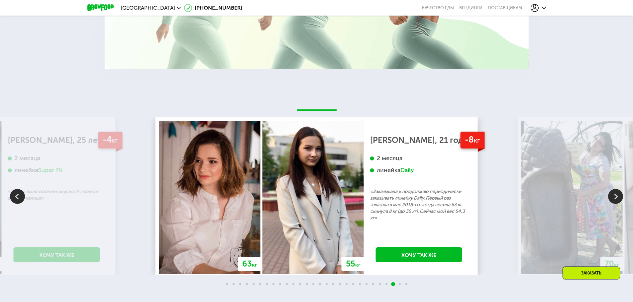
click at [613, 199] on img at bounding box center [615, 196] width 15 height 15
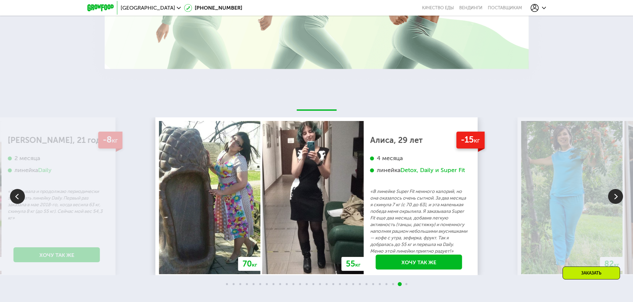
click at [618, 198] on img at bounding box center [615, 196] width 15 height 15
